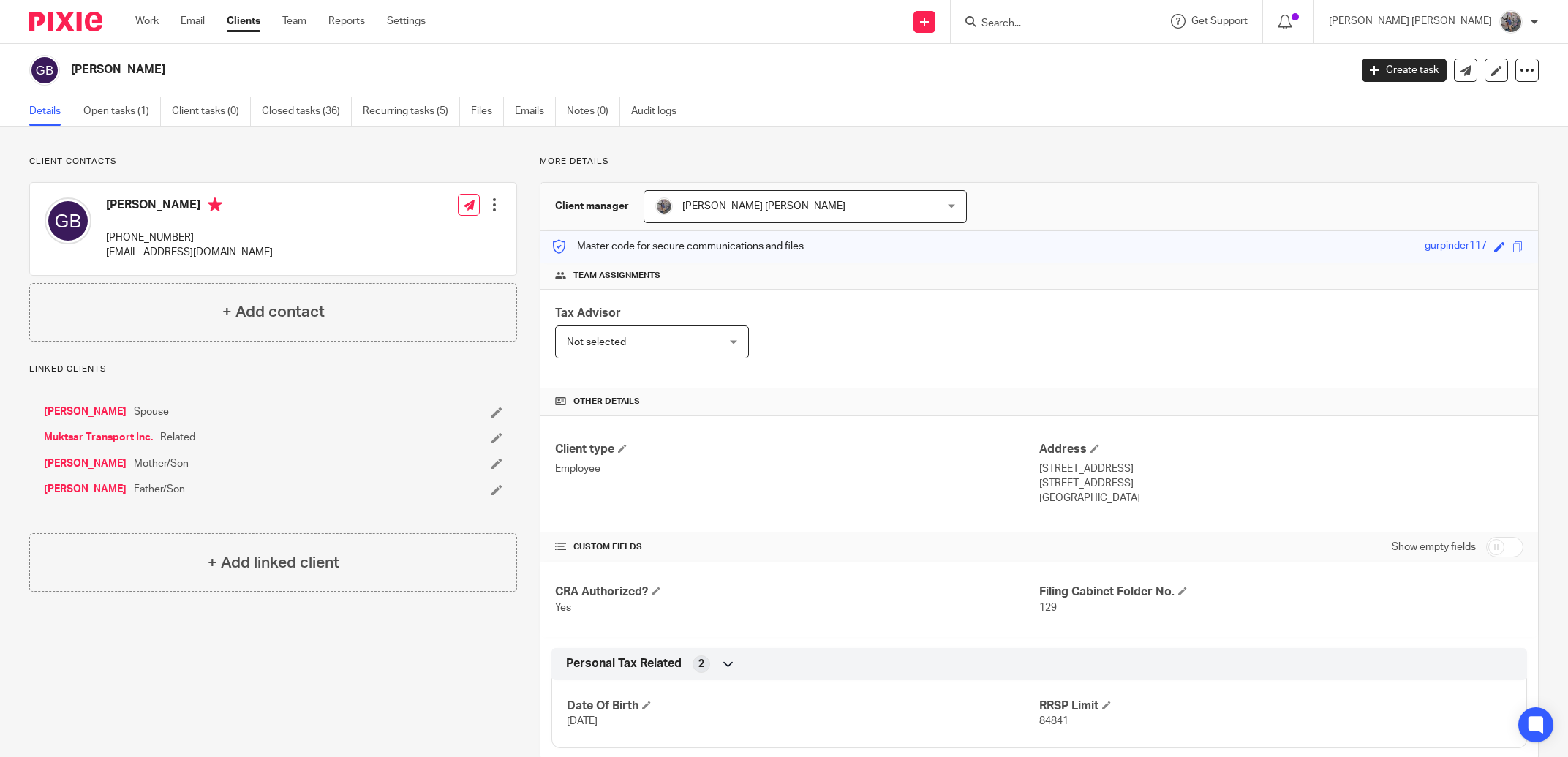
click at [1112, 22] on input "Search" at bounding box center [1045, 24] width 132 height 13
click at [1428, 25] on p "[PERSON_NAME] [PERSON_NAME]" at bounding box center [1410, 22] width 163 height 15
click at [251, 23] on link "Clients" at bounding box center [243, 22] width 34 height 15
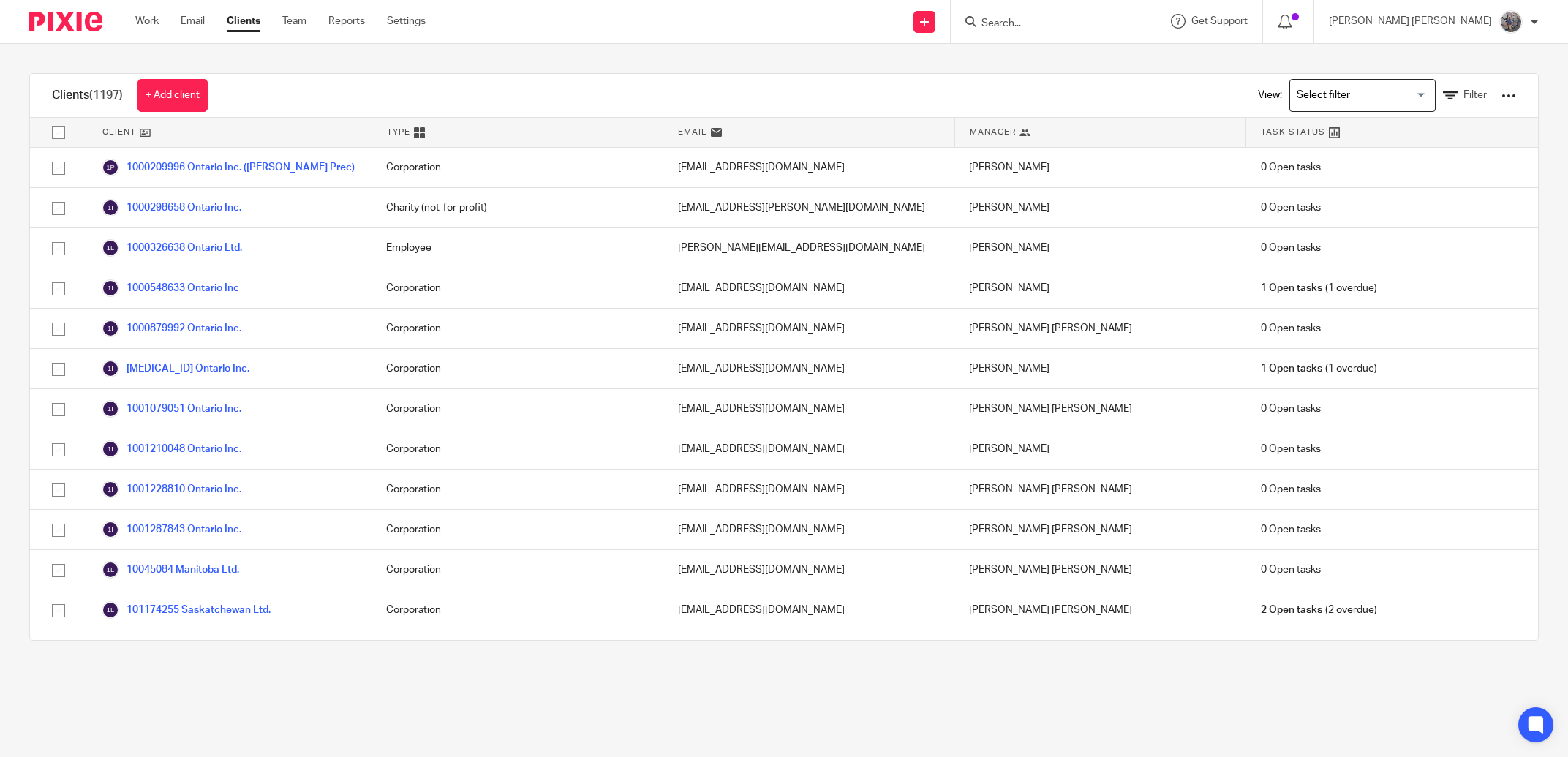
click at [1354, 97] on input "Search for option" at bounding box center [1359, 95] width 135 height 26
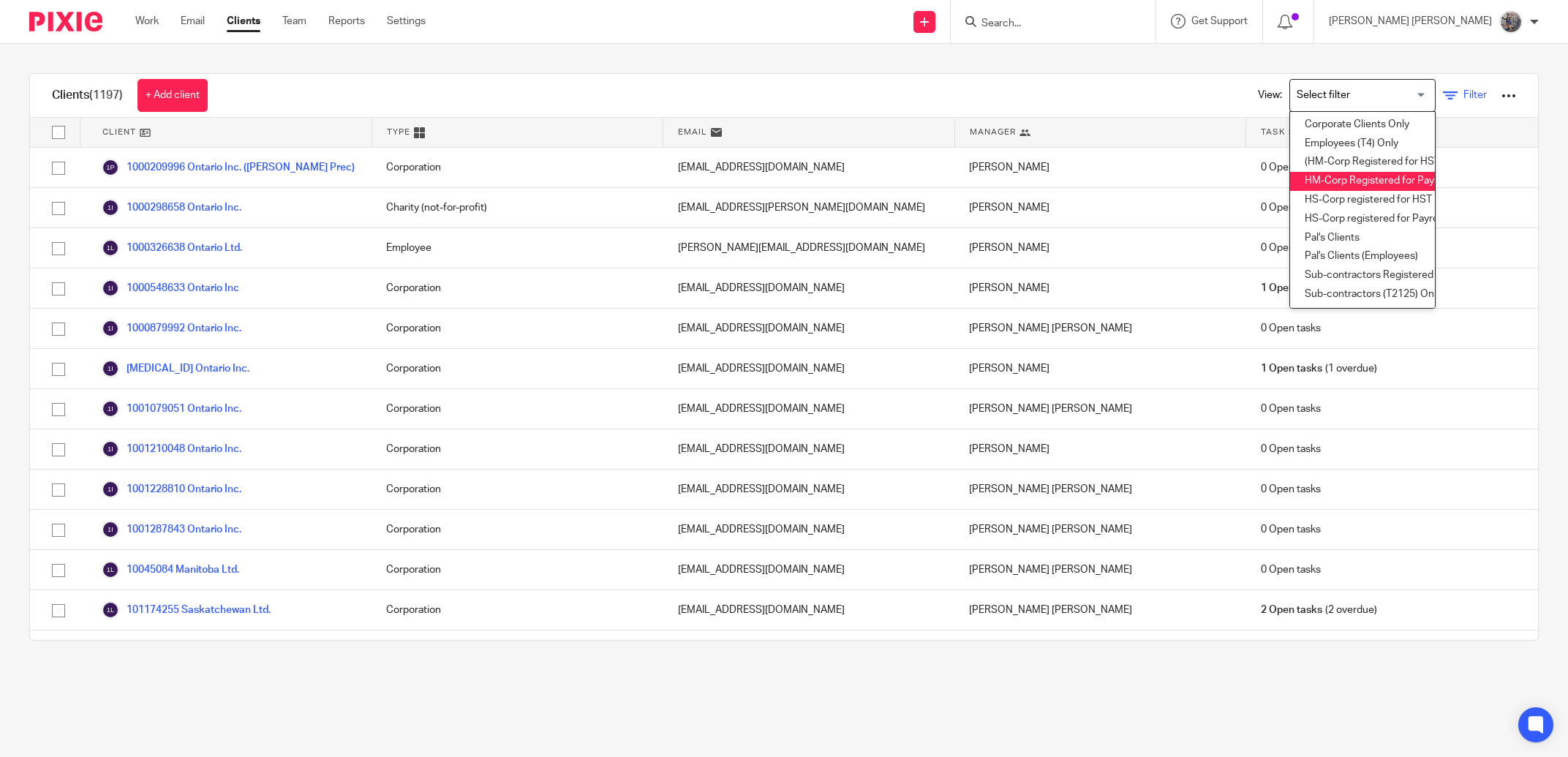
click at [1463, 91] on span "Filter" at bounding box center [1475, 95] width 23 height 10
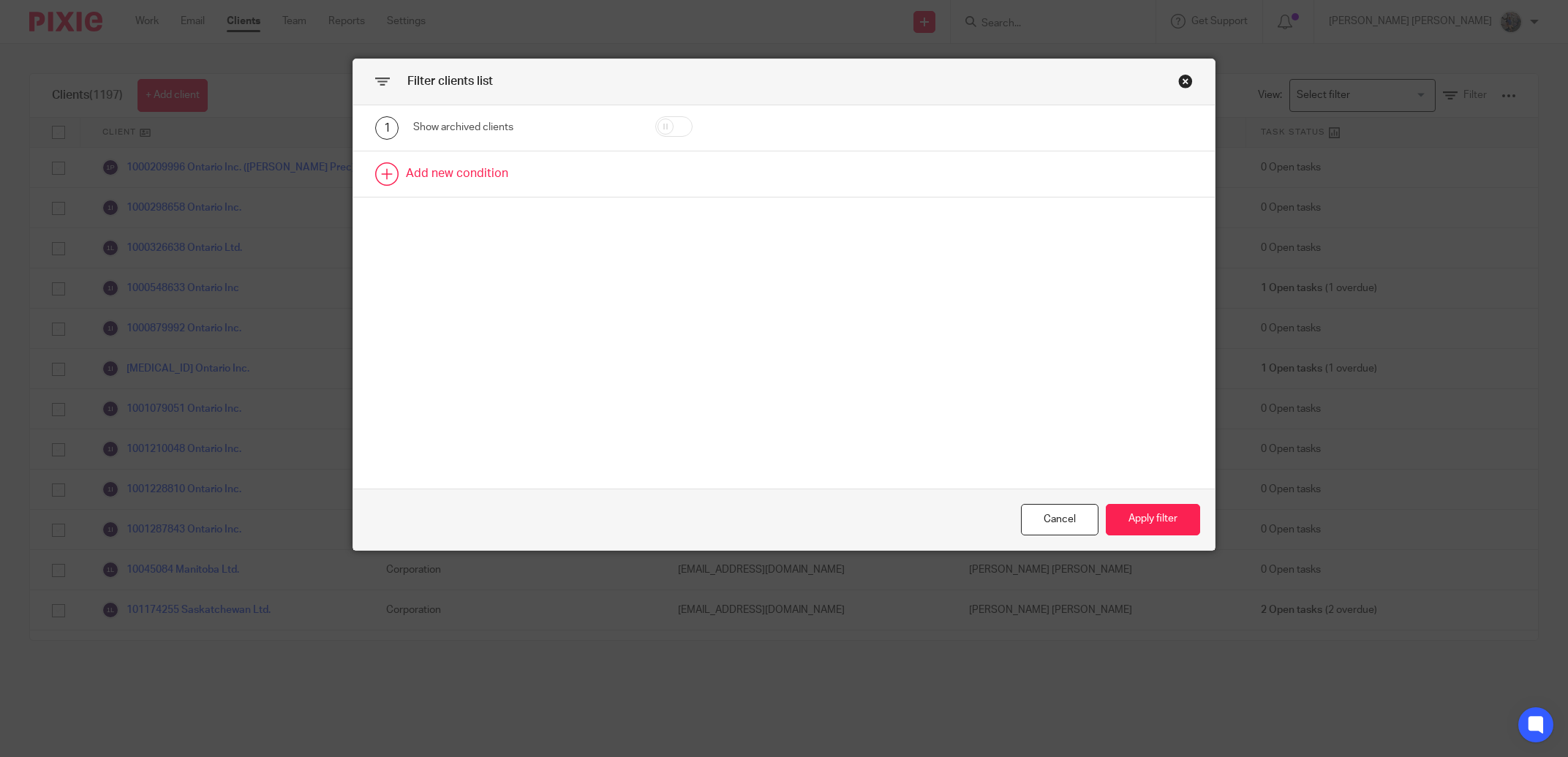
click at [442, 182] on link at bounding box center [784, 174] width 861 height 46
click at [485, 182] on div "Field" at bounding box center [507, 178] width 165 height 31
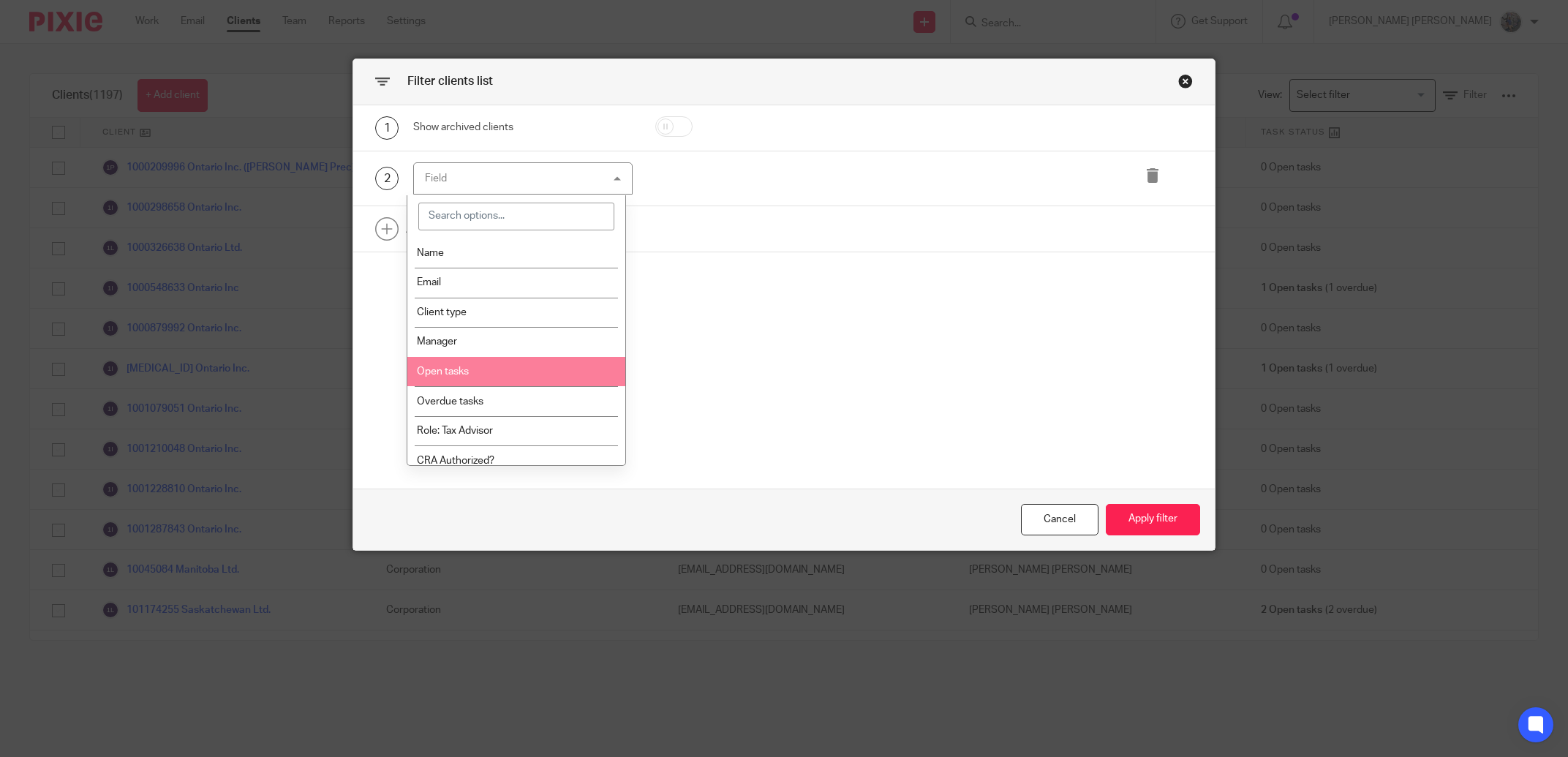
click at [505, 362] on li "Open tasks" at bounding box center [516, 371] width 218 height 30
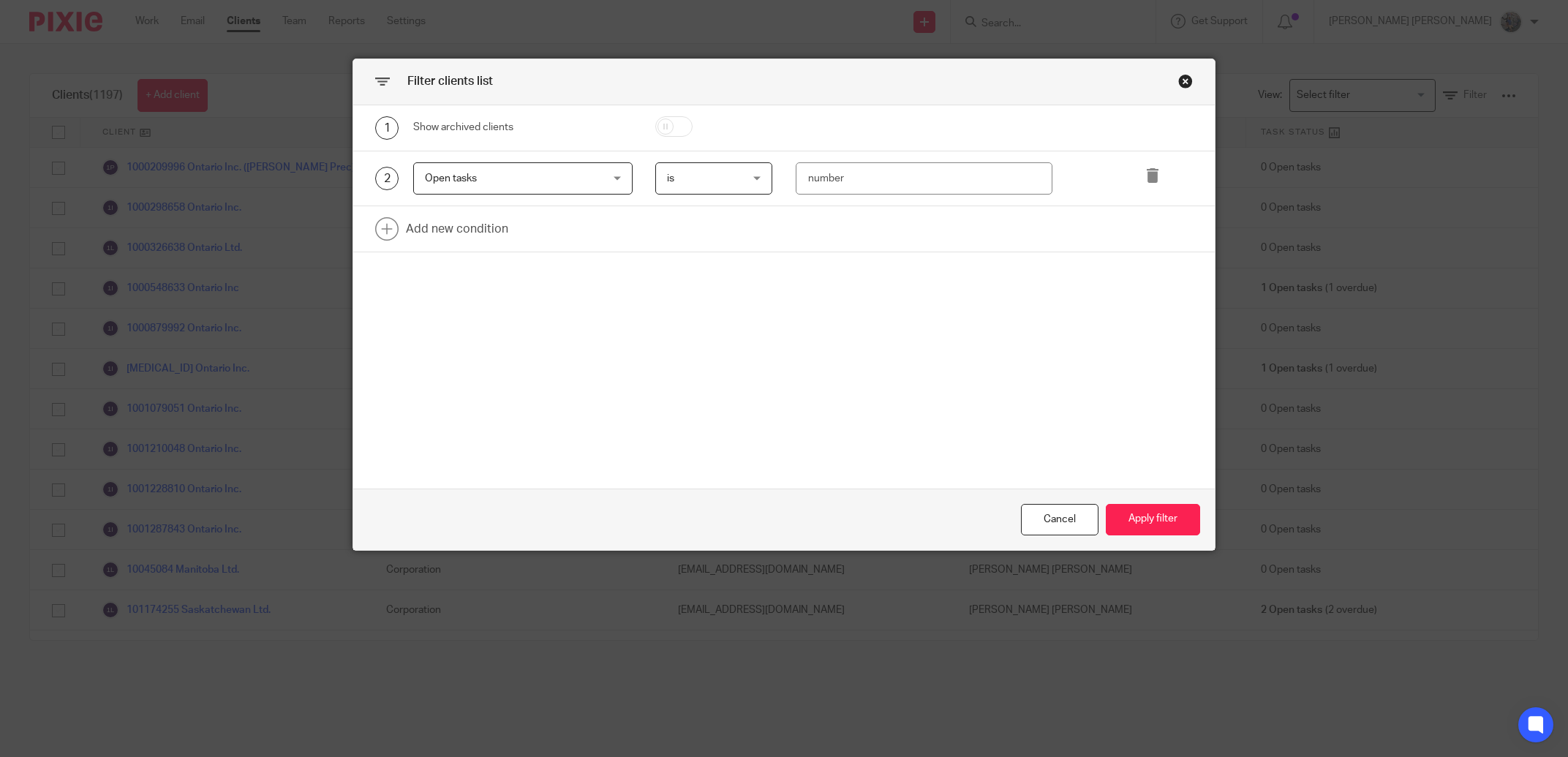
click at [529, 196] on div "2 Open tasks Open tasks Name Email Client type Manager Open tasks Overdue tasks…" at bounding box center [784, 179] width 861 height 56
click at [504, 165] on span "Open tasks" at bounding box center [507, 178] width 165 height 31
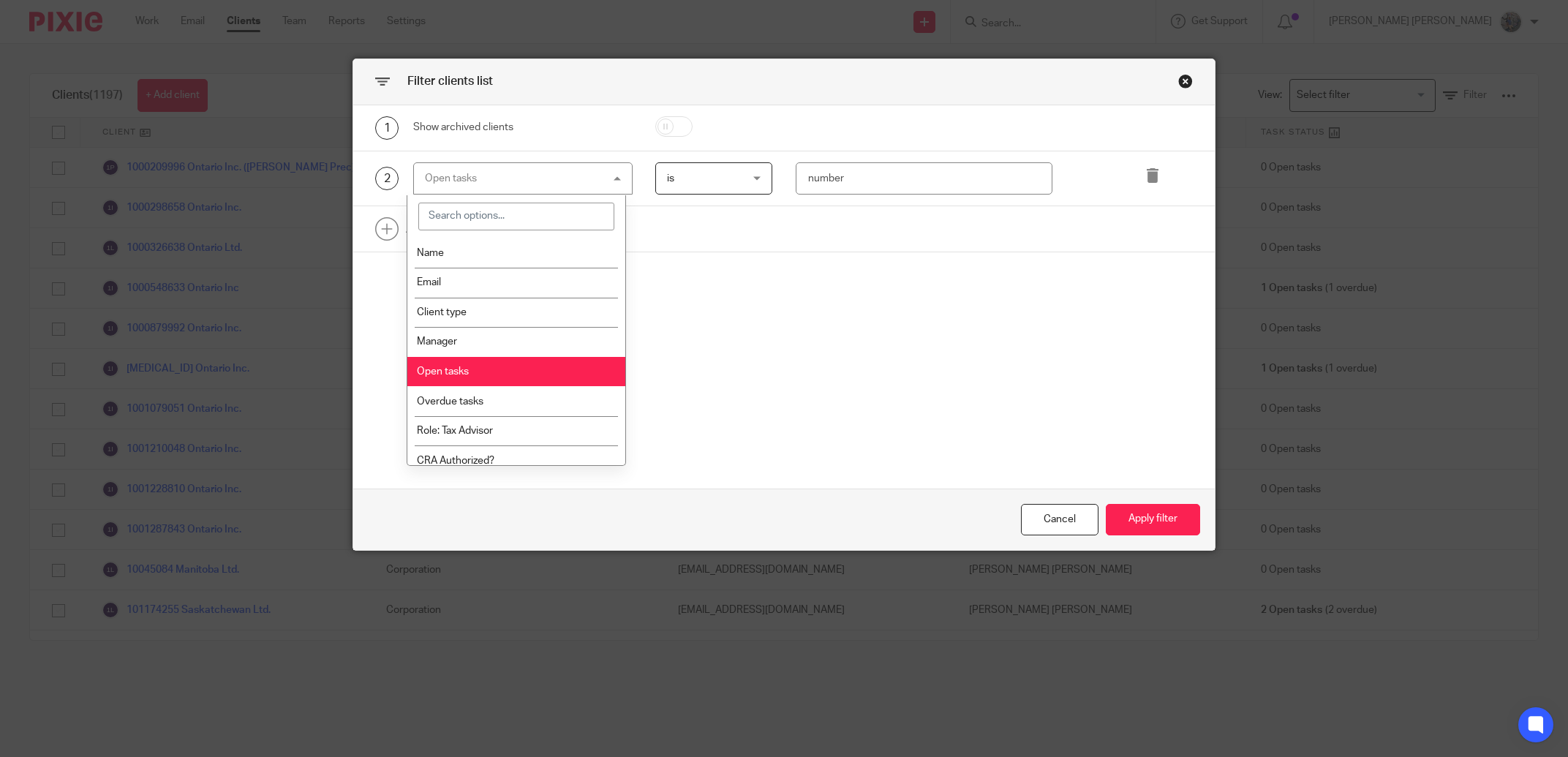
click at [528, 185] on div "Open tasks Open tasks" at bounding box center [523, 179] width 220 height 33
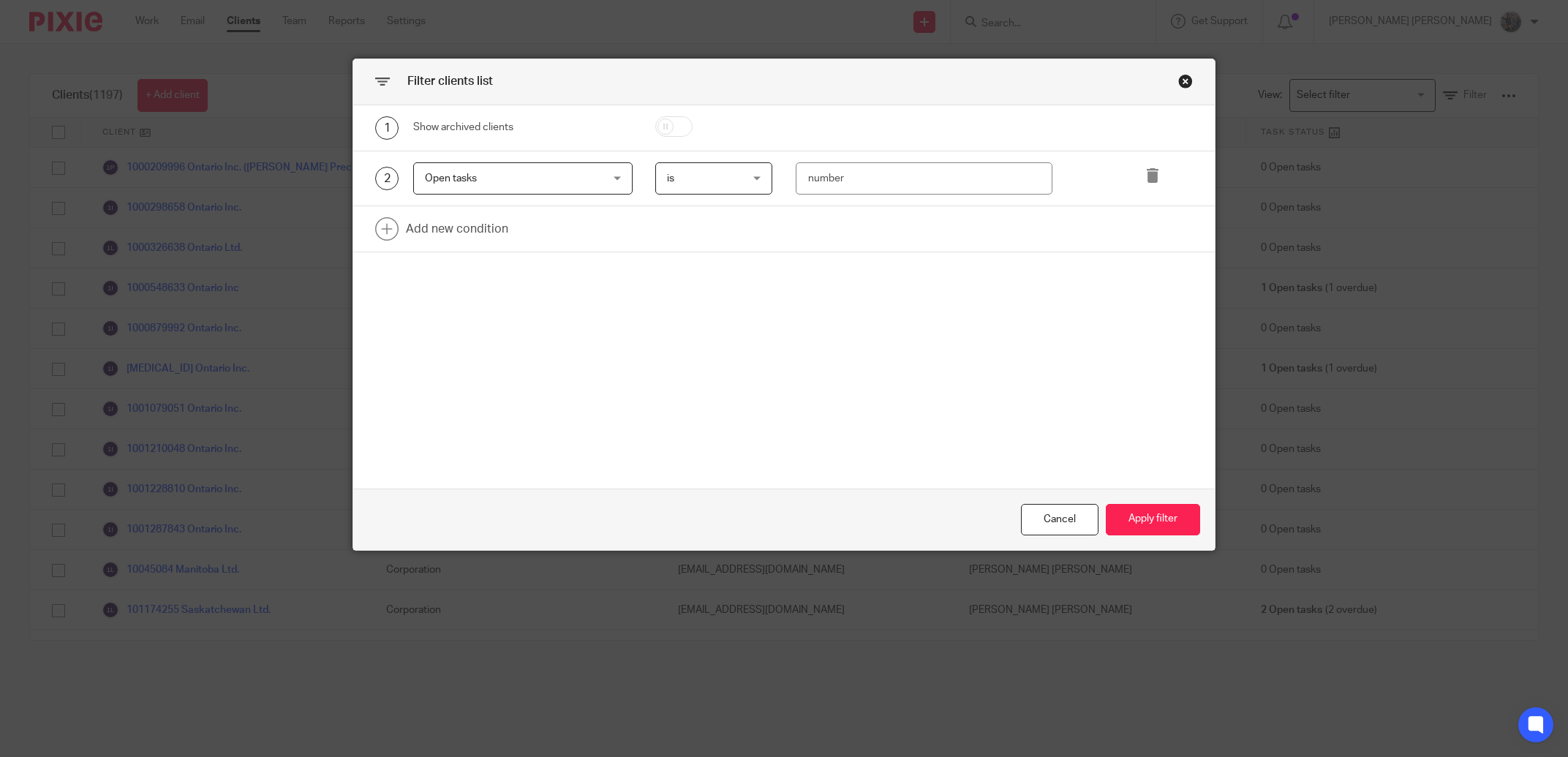
click at [528, 185] on span "Open tasks" at bounding box center [507, 178] width 165 height 31
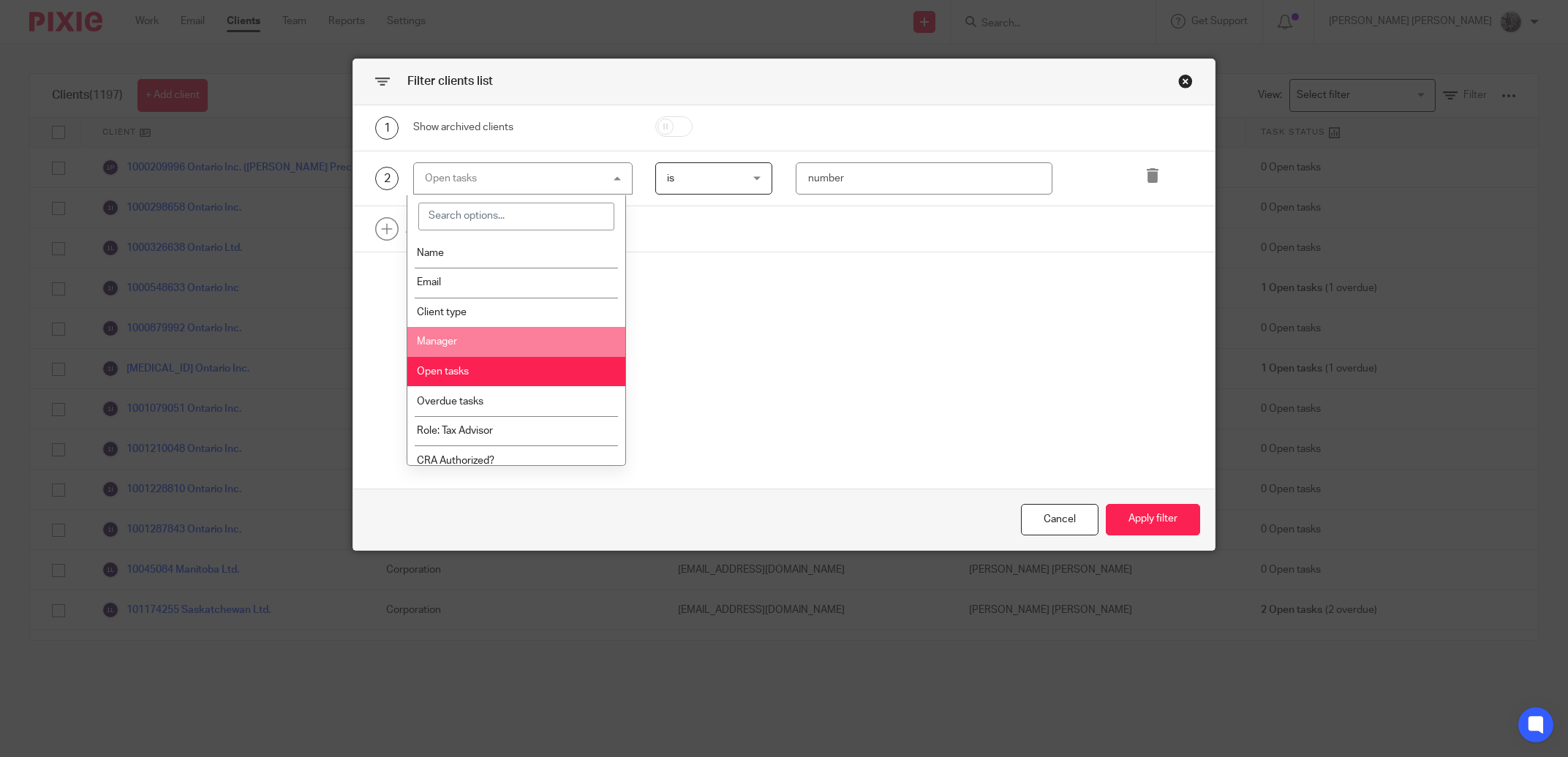
click at [491, 331] on li "Manager" at bounding box center [516, 342] width 218 height 30
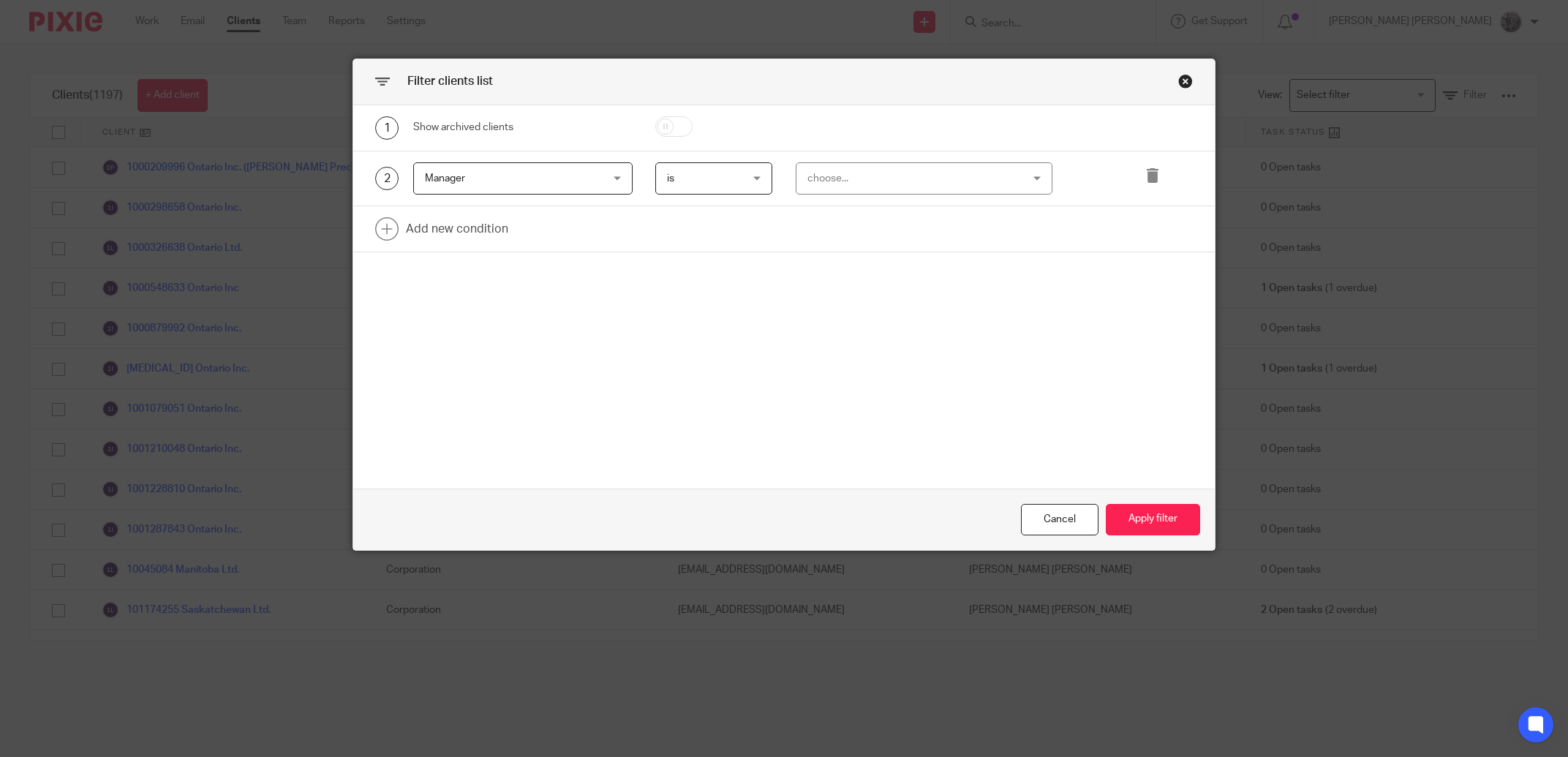
click at [689, 184] on span "is" at bounding box center [709, 178] width 84 height 31
click at [700, 209] on li "is" at bounding box center [707, 210] width 115 height 30
click at [859, 170] on div "choose..." at bounding box center [905, 178] width 196 height 31
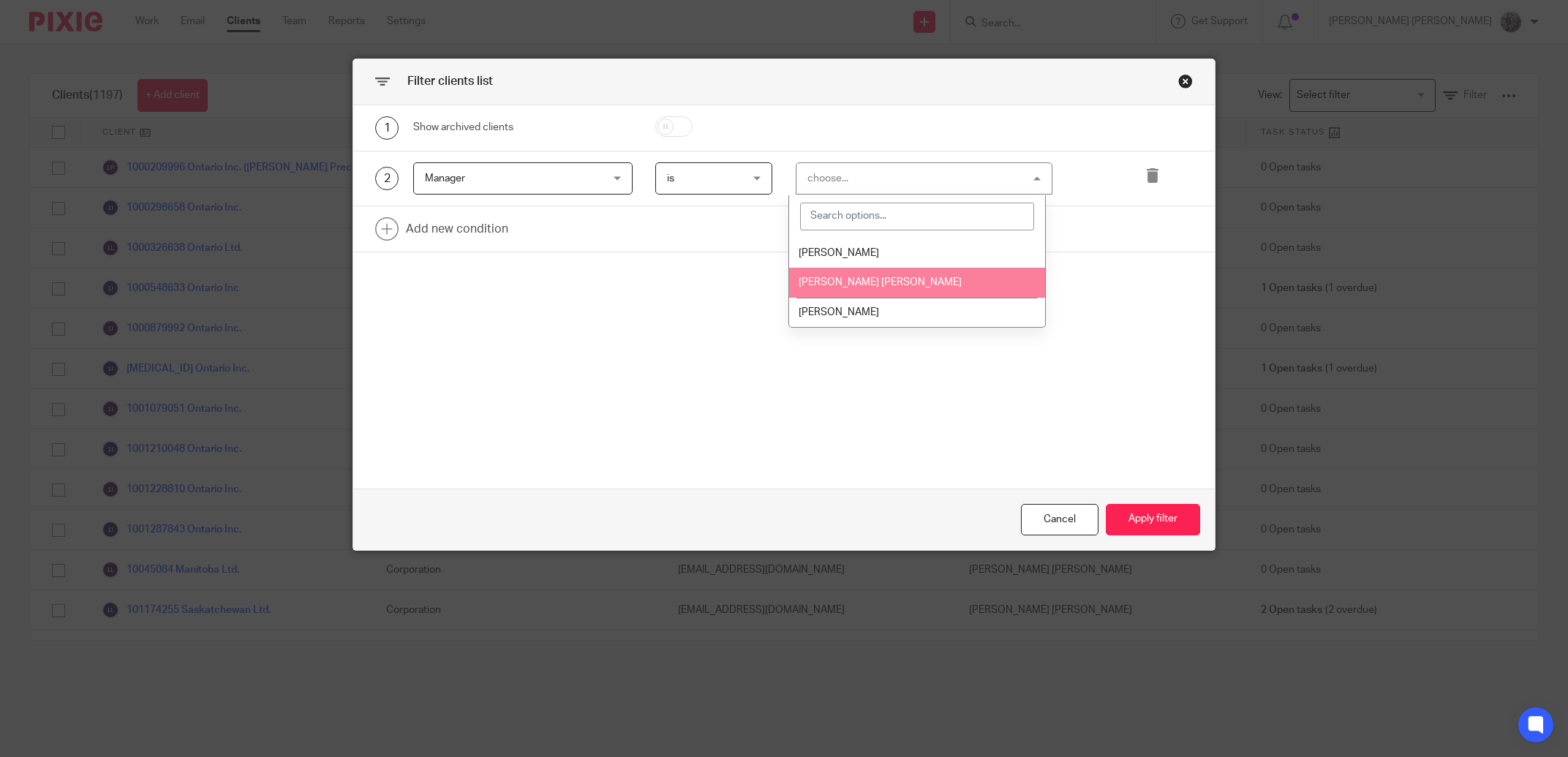
click at [855, 292] on li "[PERSON_NAME] [PERSON_NAME]" at bounding box center [917, 283] width 256 height 30
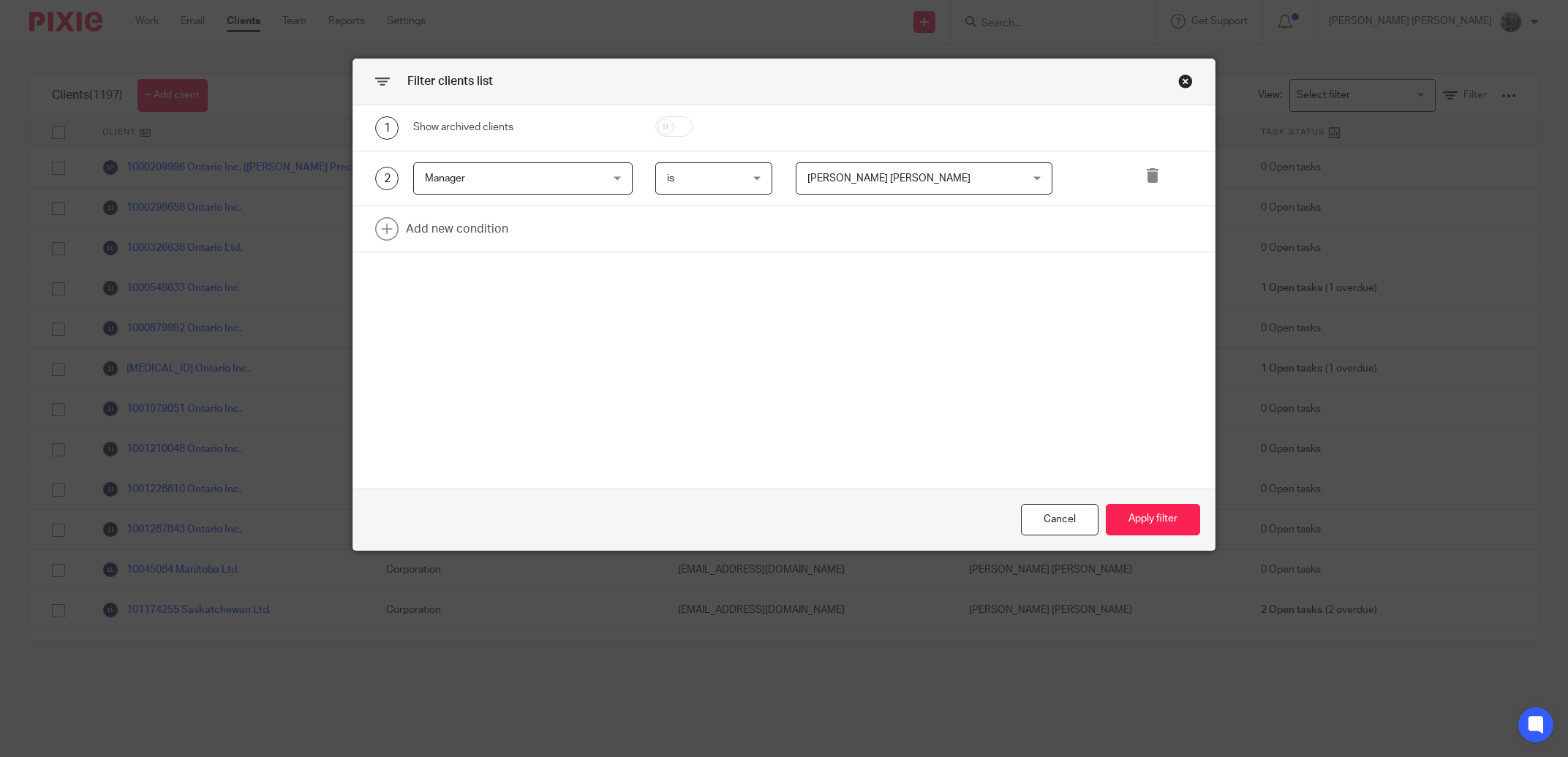
click at [1087, 499] on div "Cancel Apply filter" at bounding box center [784, 519] width 861 height 61
click at [1134, 517] on button "Apply filter" at bounding box center [1153, 519] width 95 height 32
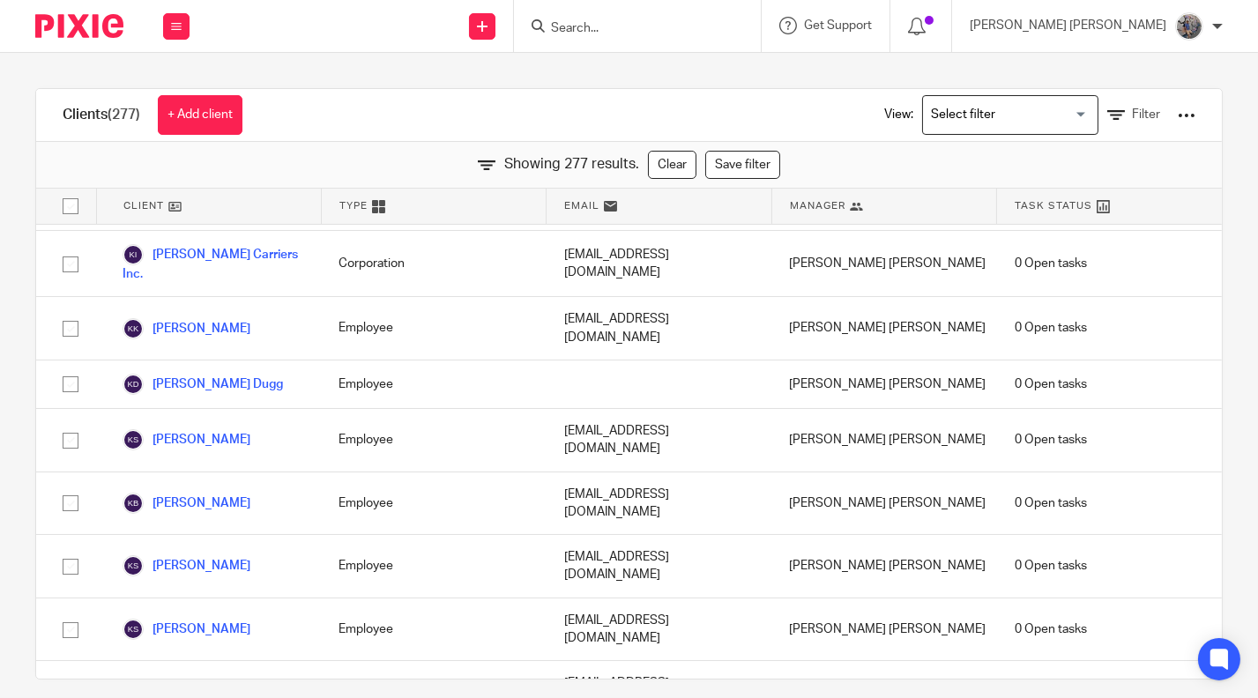
scroll to position [9456, 0]
